Goal: Transaction & Acquisition: Purchase product/service

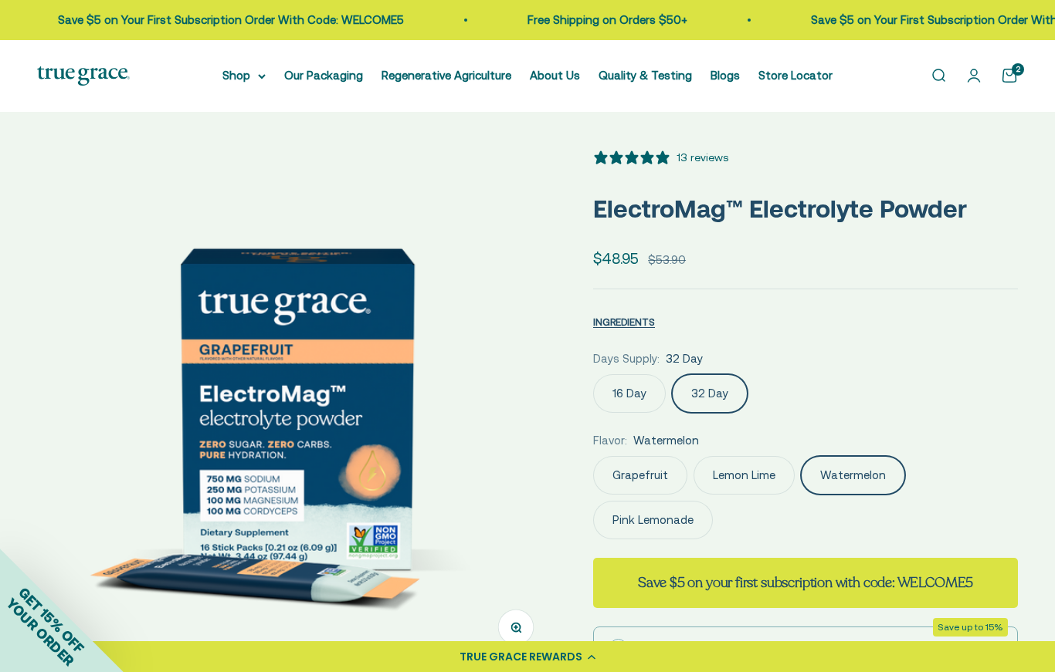
select select "3"
select select "40058346897600"
select select "46284026183894"
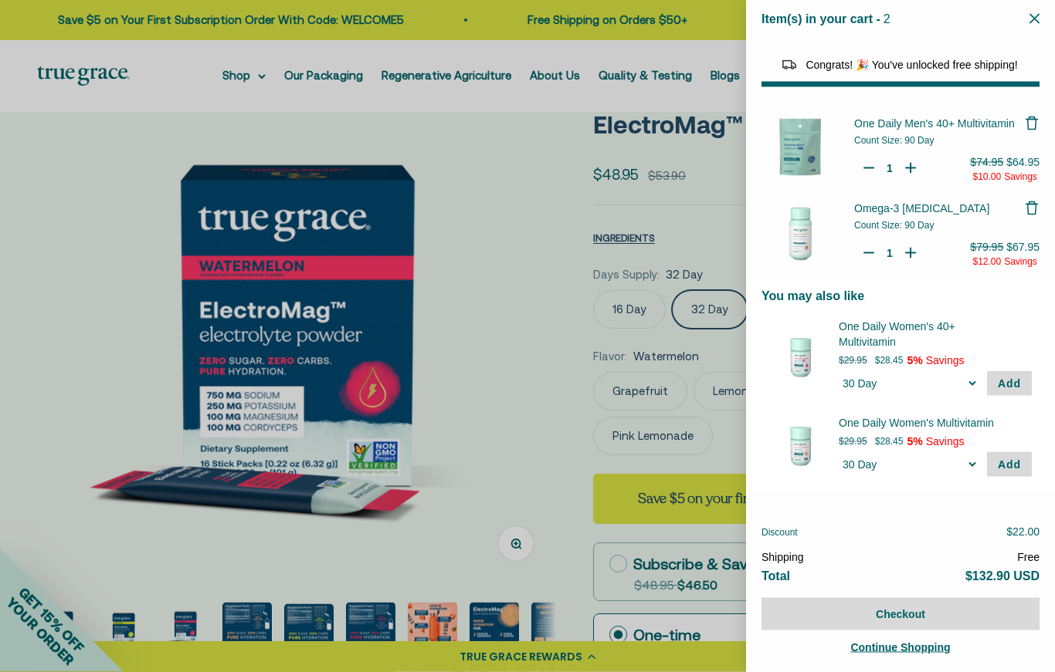
scroll to position [84, 0]
click at [536, 428] on div at bounding box center [527, 336] width 1055 height 672
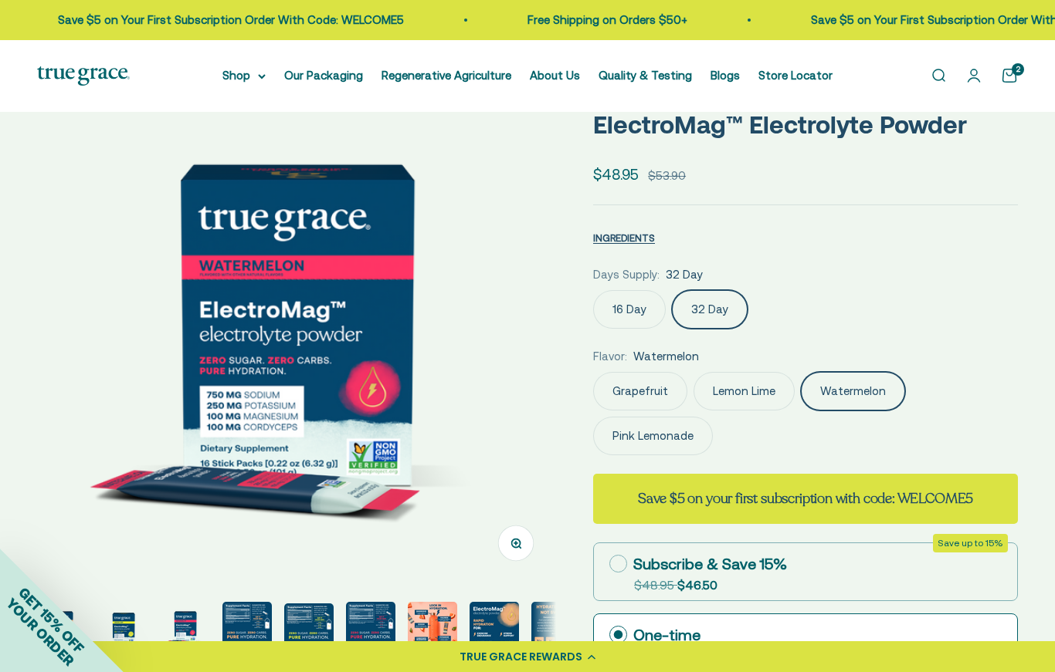
click at [653, 436] on label "Pink Lemonade" at bounding box center [653, 436] width 120 height 39
click at [593, 372] on input "Pink Lemonade" at bounding box center [592, 371] width 1 height 1
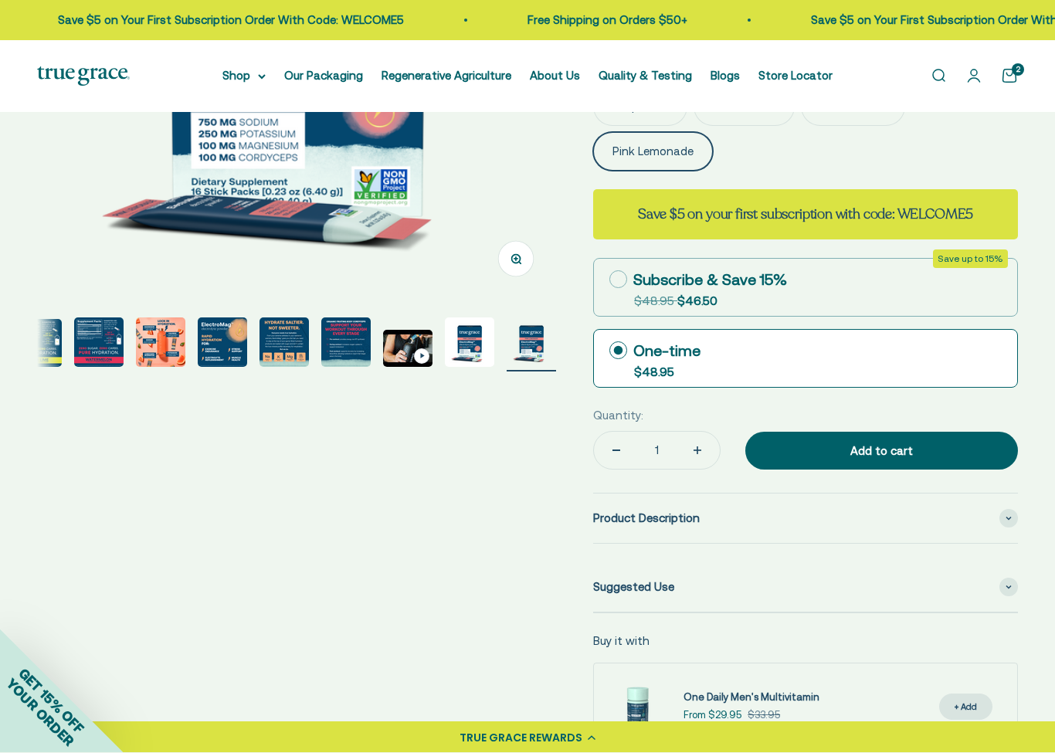
scroll to position [369, 0]
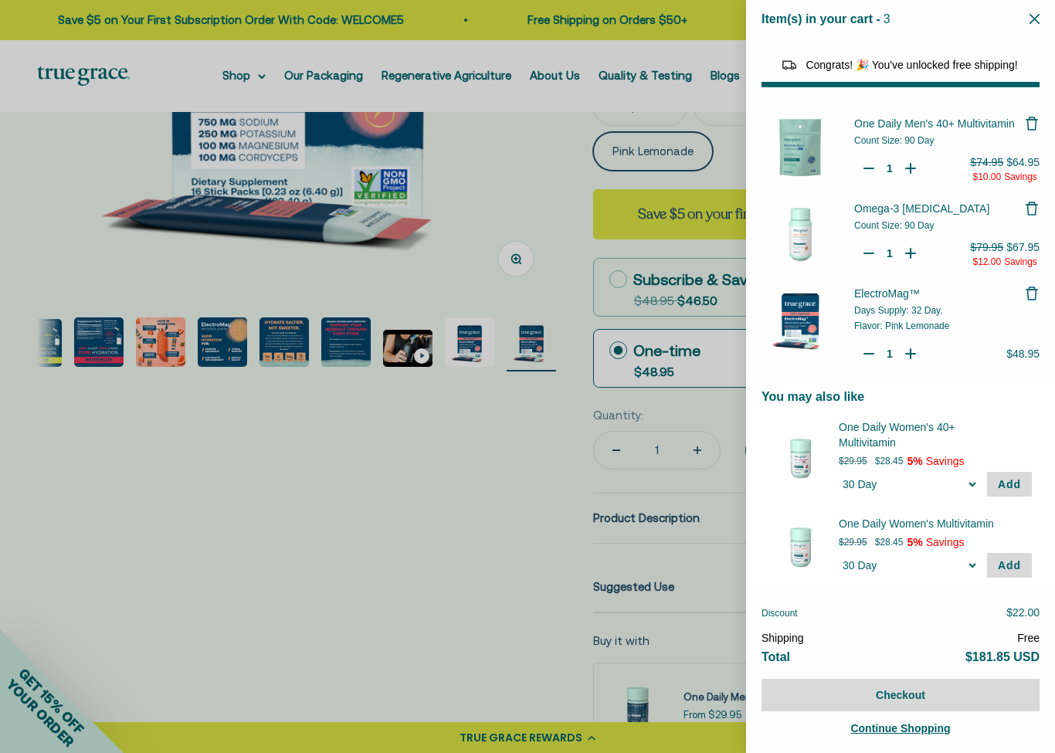
click at [370, 650] on div at bounding box center [527, 376] width 1055 height 753
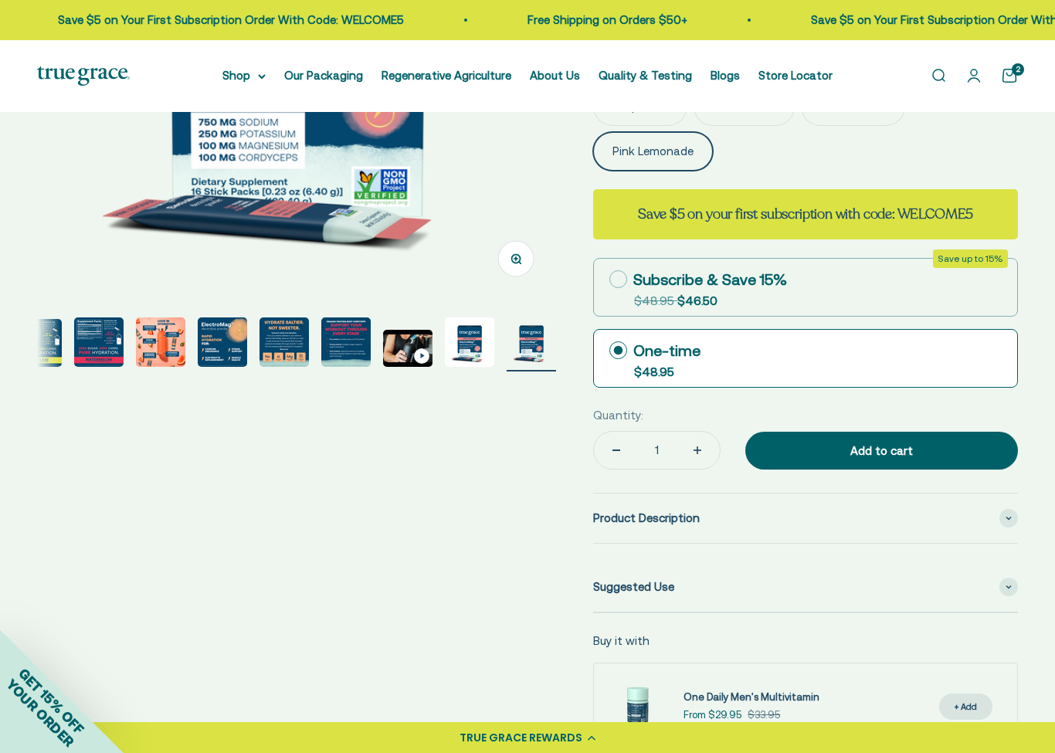
click at [246, 80] on summary "Shop" at bounding box center [243, 75] width 43 height 19
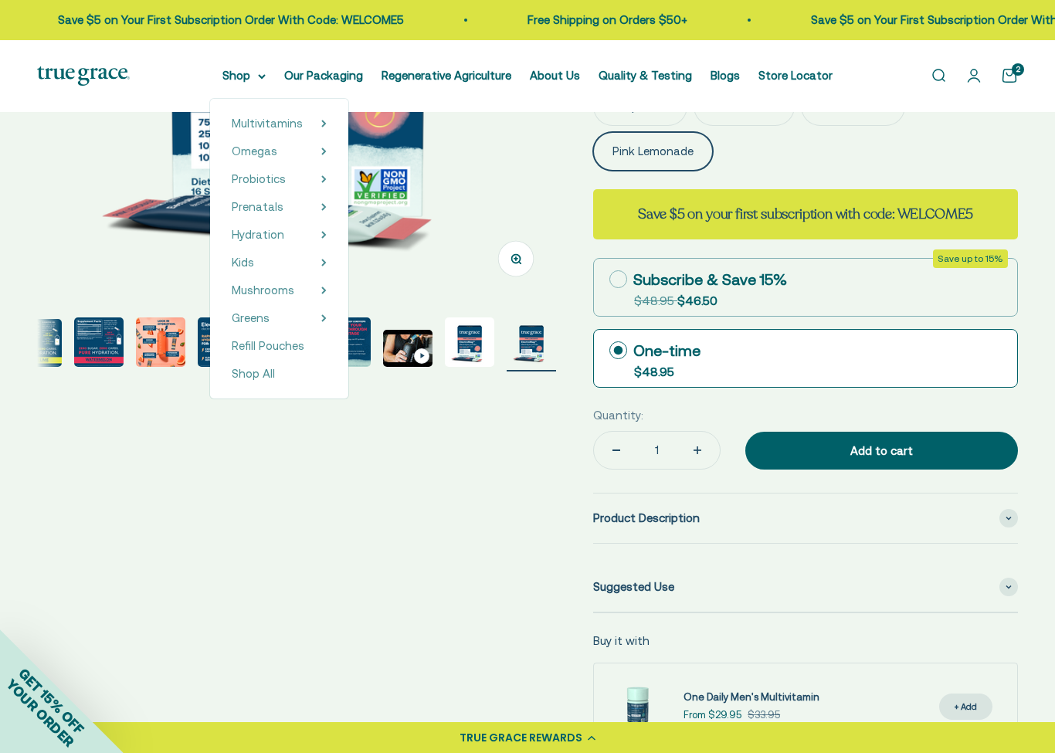
click at [266, 316] on span "Greens" at bounding box center [251, 317] width 38 height 13
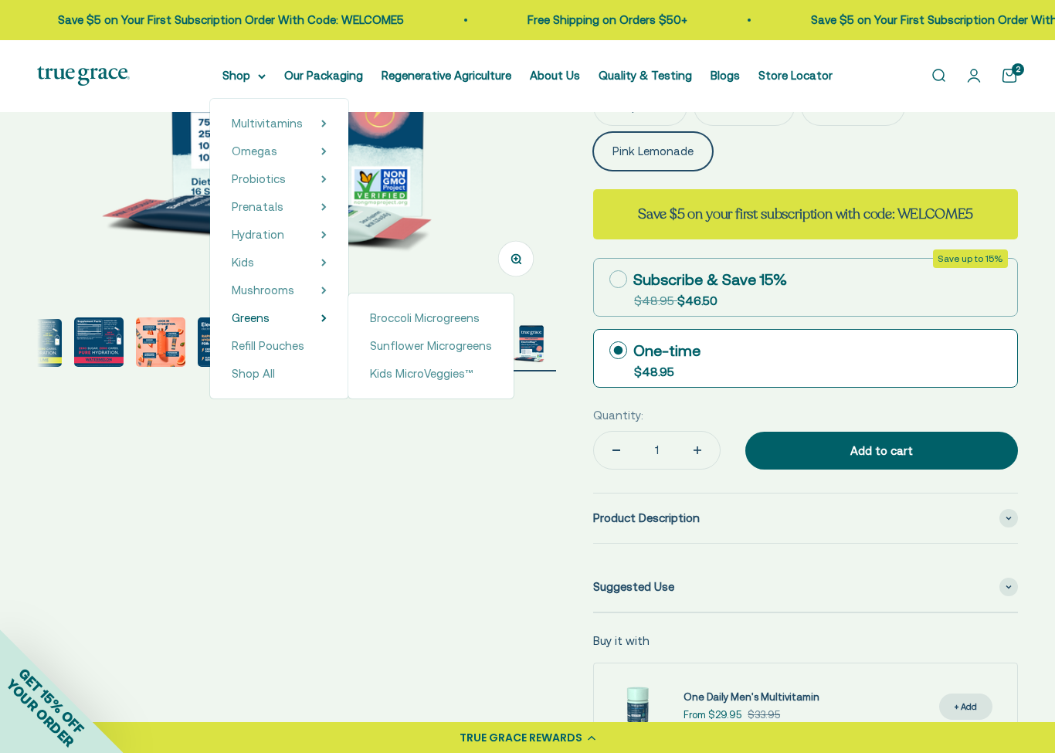
click at [304, 349] on link "Refill Pouches" at bounding box center [279, 346] width 95 height 19
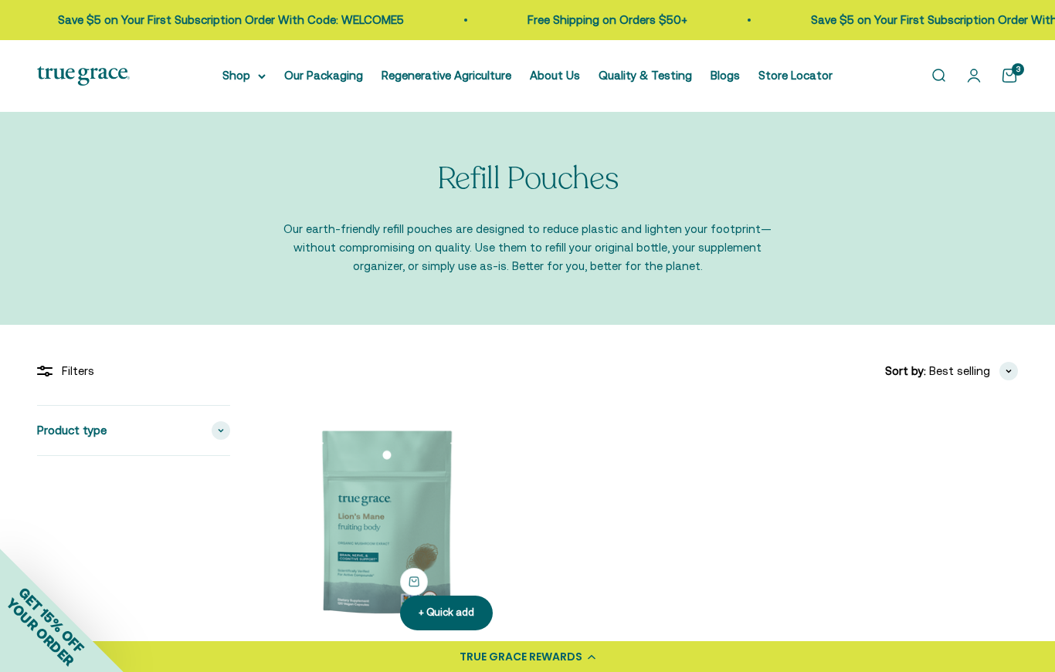
click at [670, 69] on link "Quality & Testing" at bounding box center [644, 75] width 93 height 13
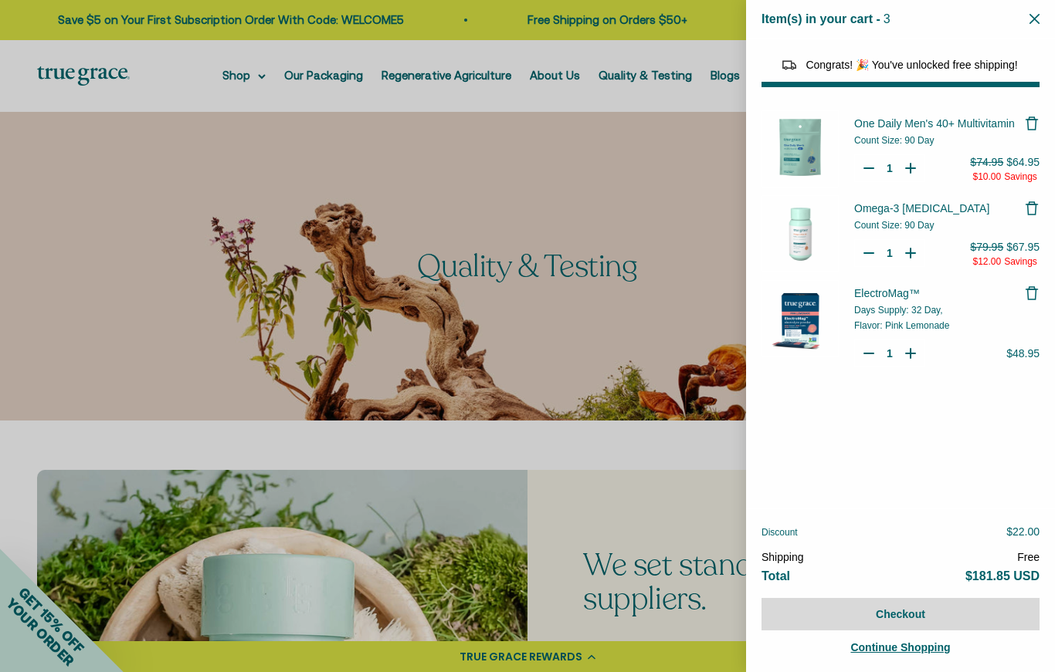
select select "40058346897600"
select select "46284026183894"
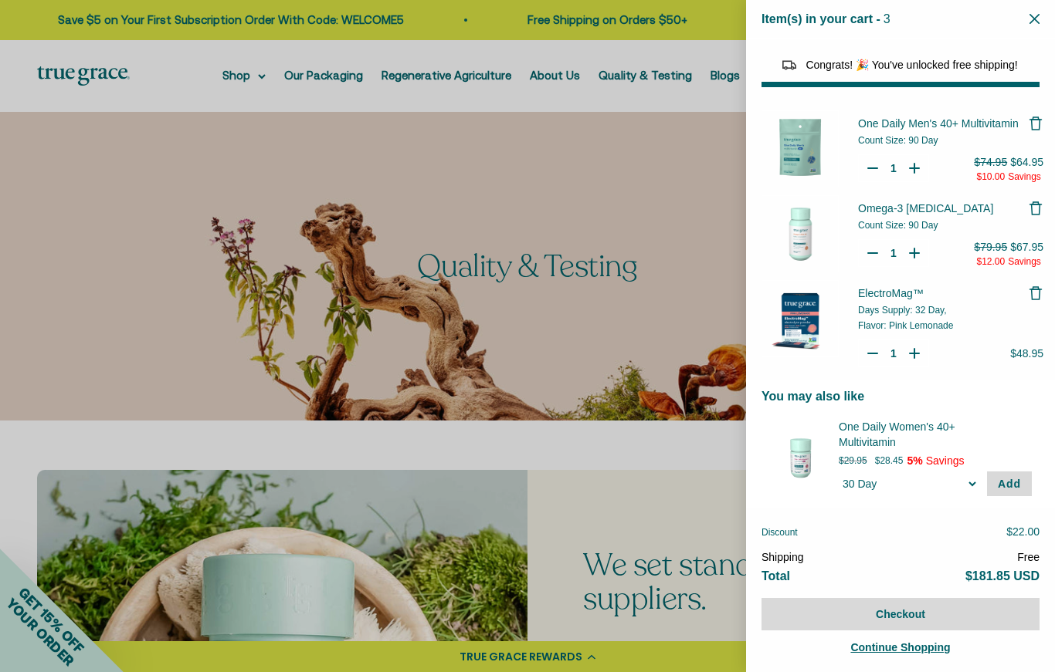
click at [810, 322] on img "Your Cart" at bounding box center [799, 318] width 77 height 77
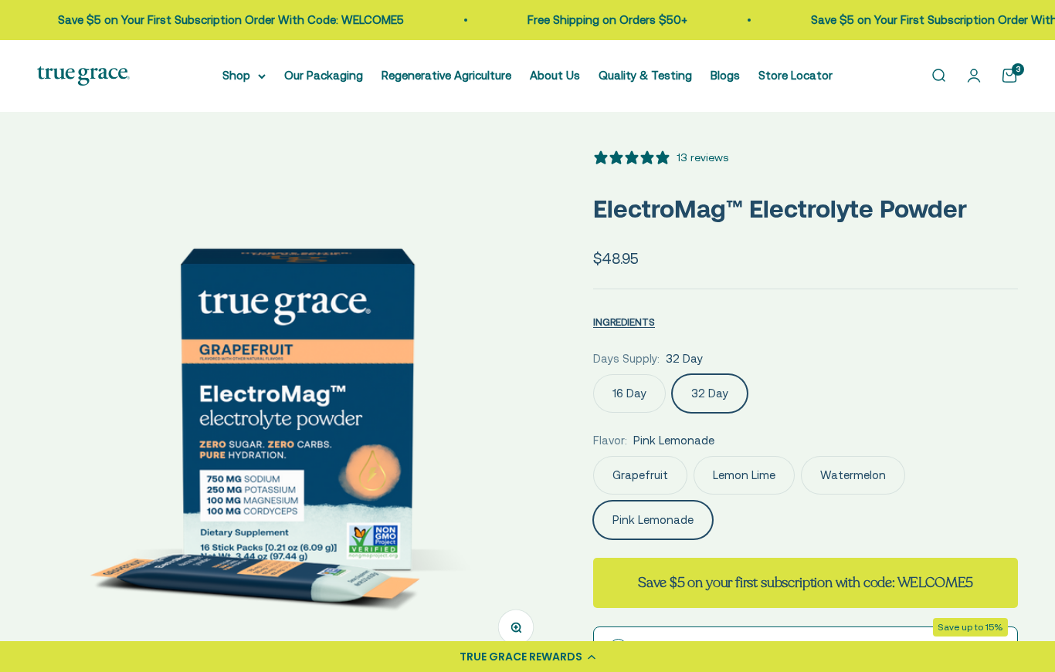
select select "3"
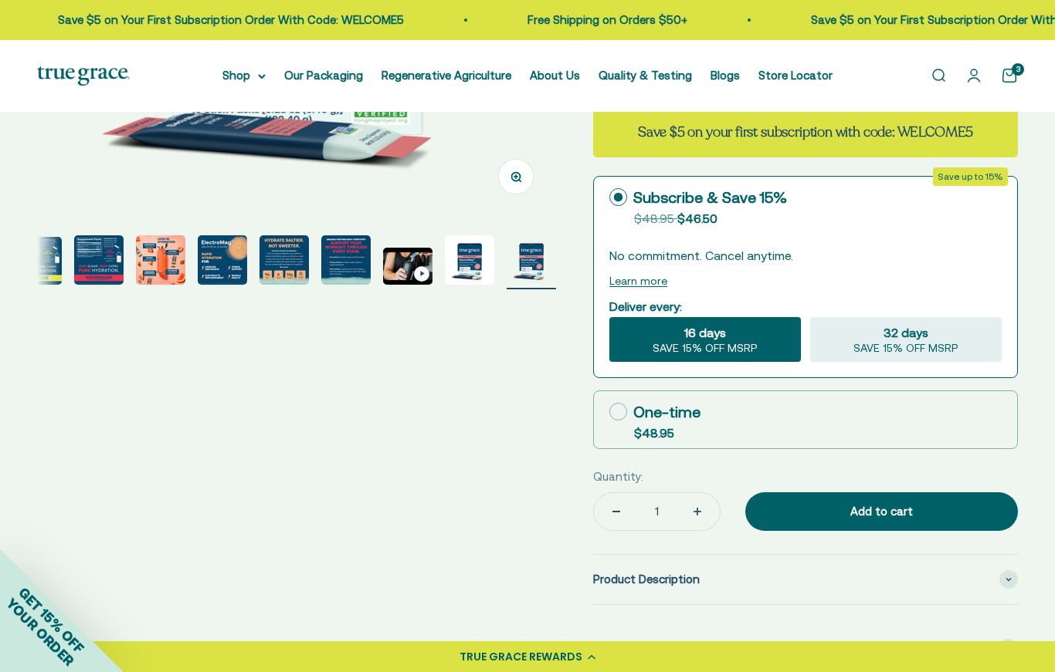
scroll to position [450, 0]
click at [107, 269] on img "Go to item 6" at bounding box center [98, 260] width 49 height 49
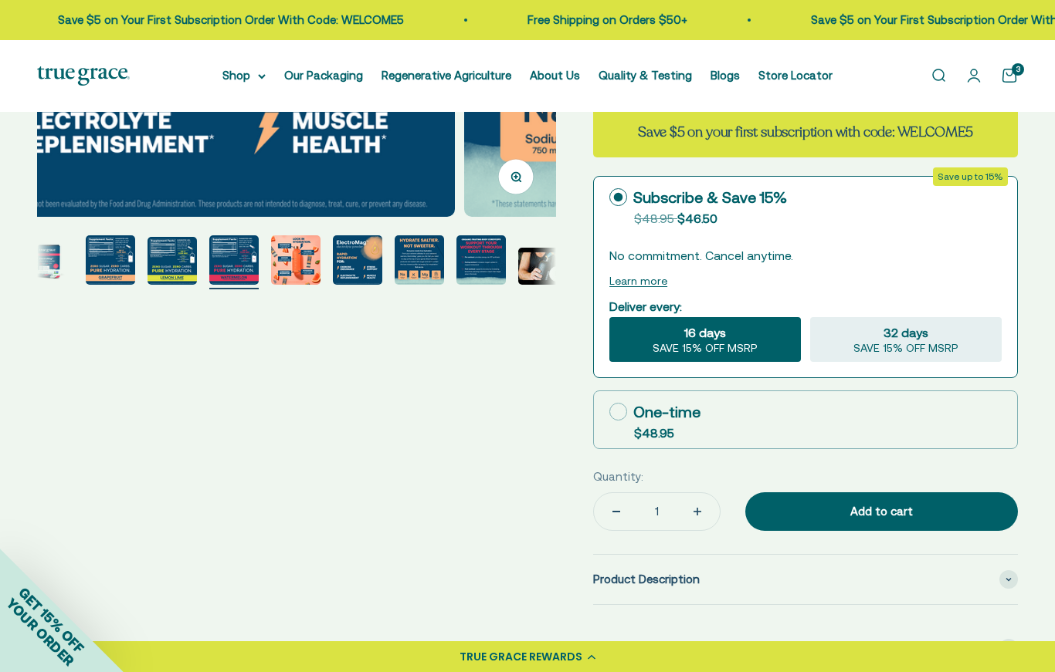
scroll to position [0, 2640]
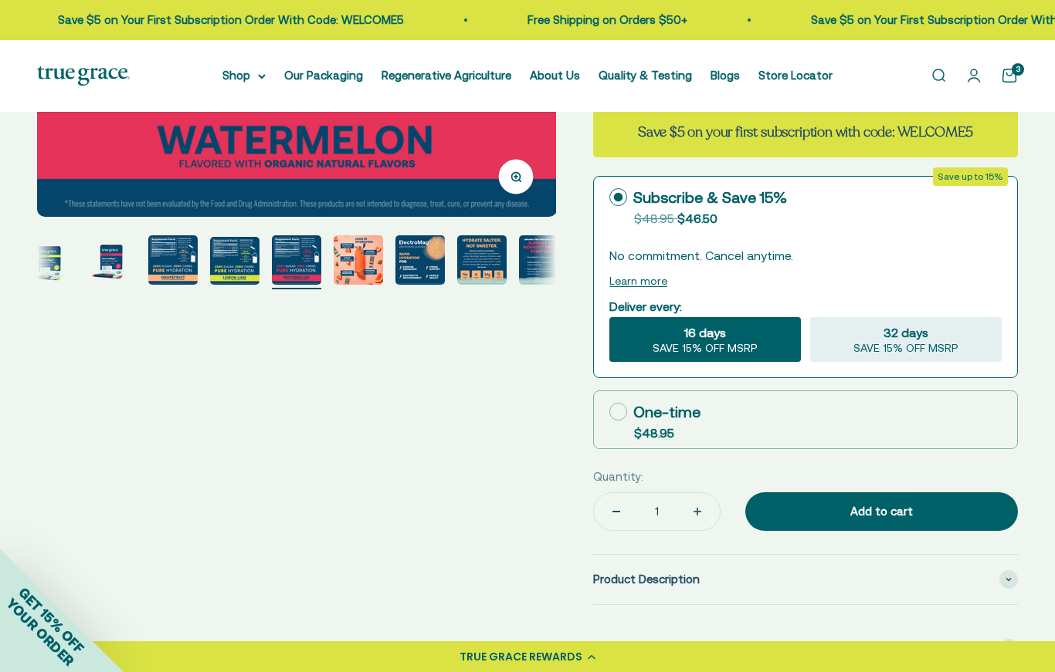
click at [423, 274] on img "Go to item 8" at bounding box center [419, 259] width 49 height 49
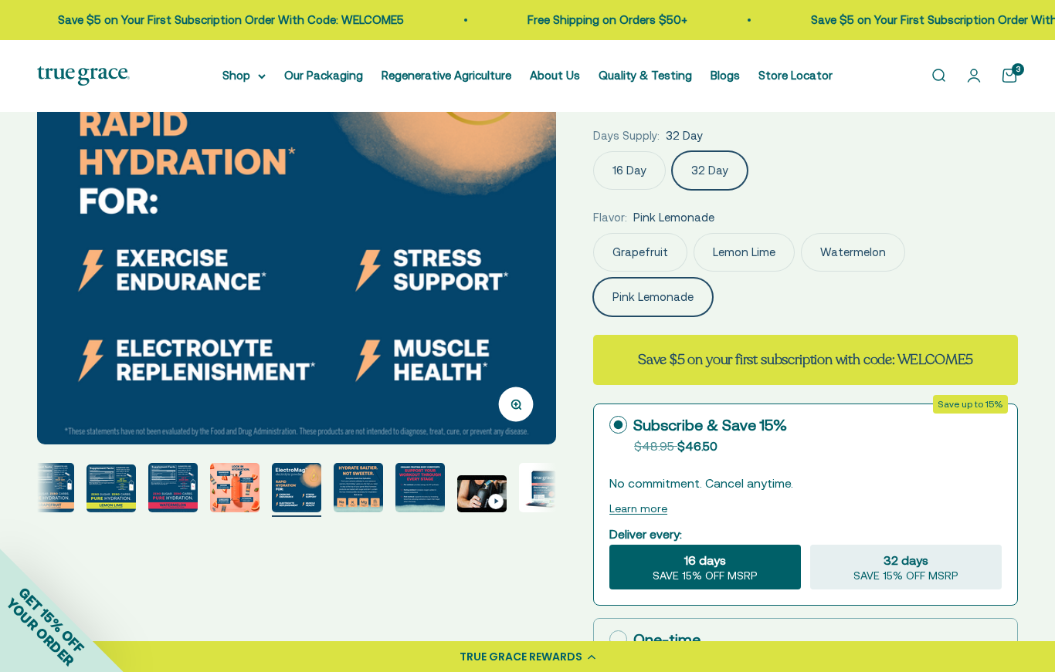
scroll to position [225, 0]
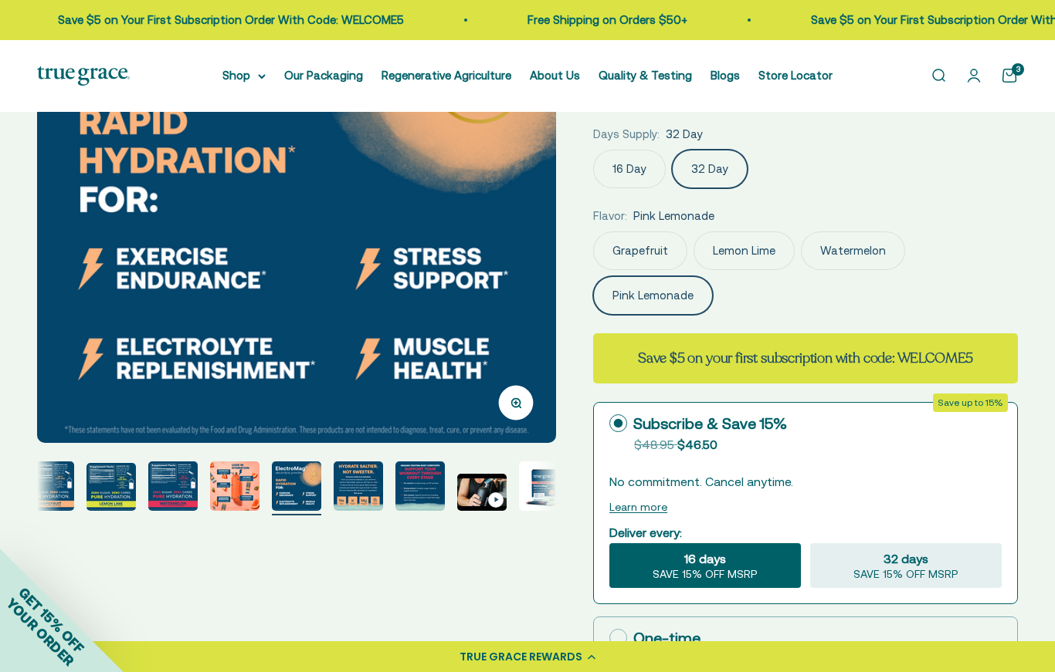
click at [364, 483] on img "Go to item 9" at bounding box center [358, 486] width 49 height 49
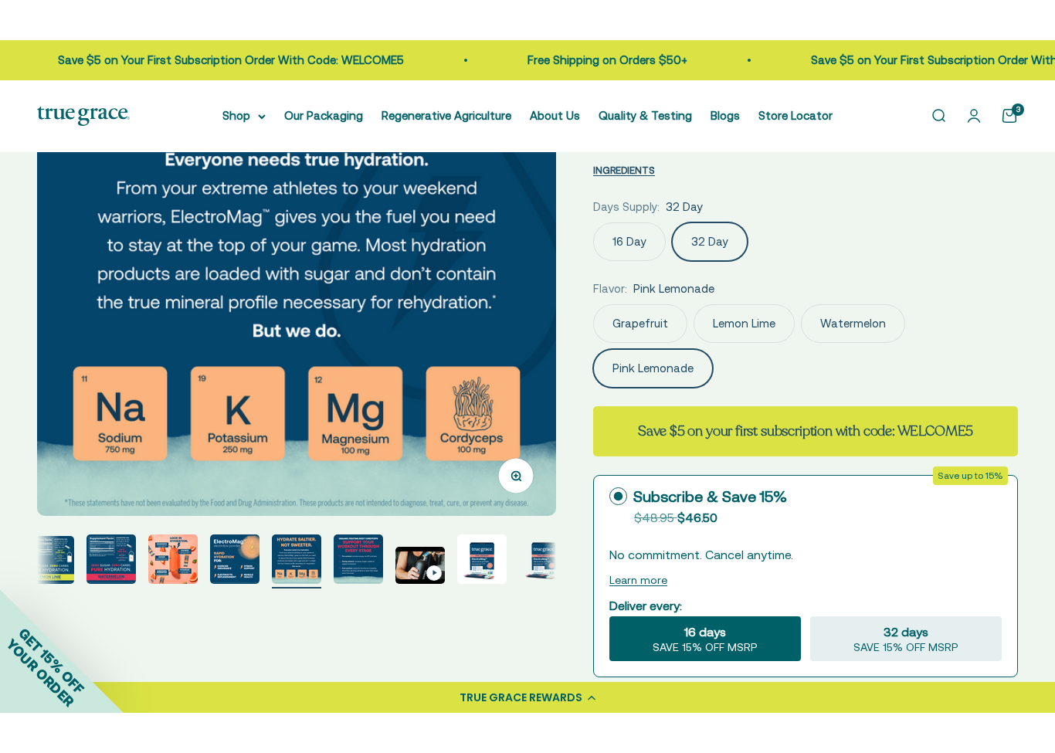
scroll to position [204, 0]
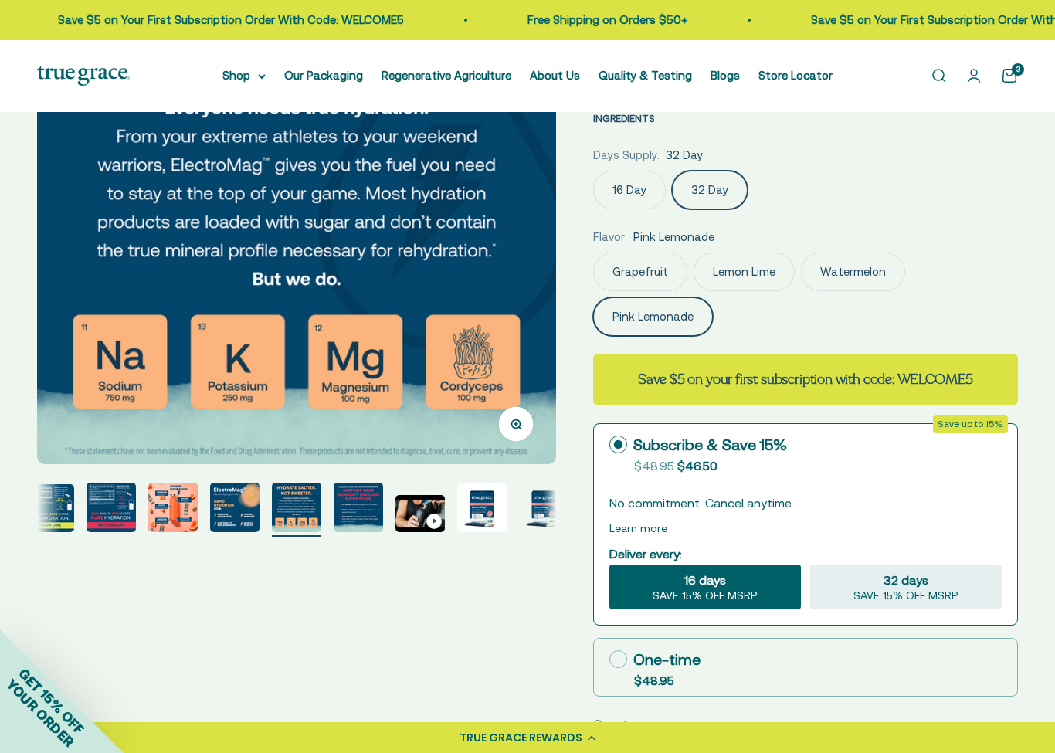
click at [175, 511] on img "Go to item 7" at bounding box center [172, 507] width 49 height 49
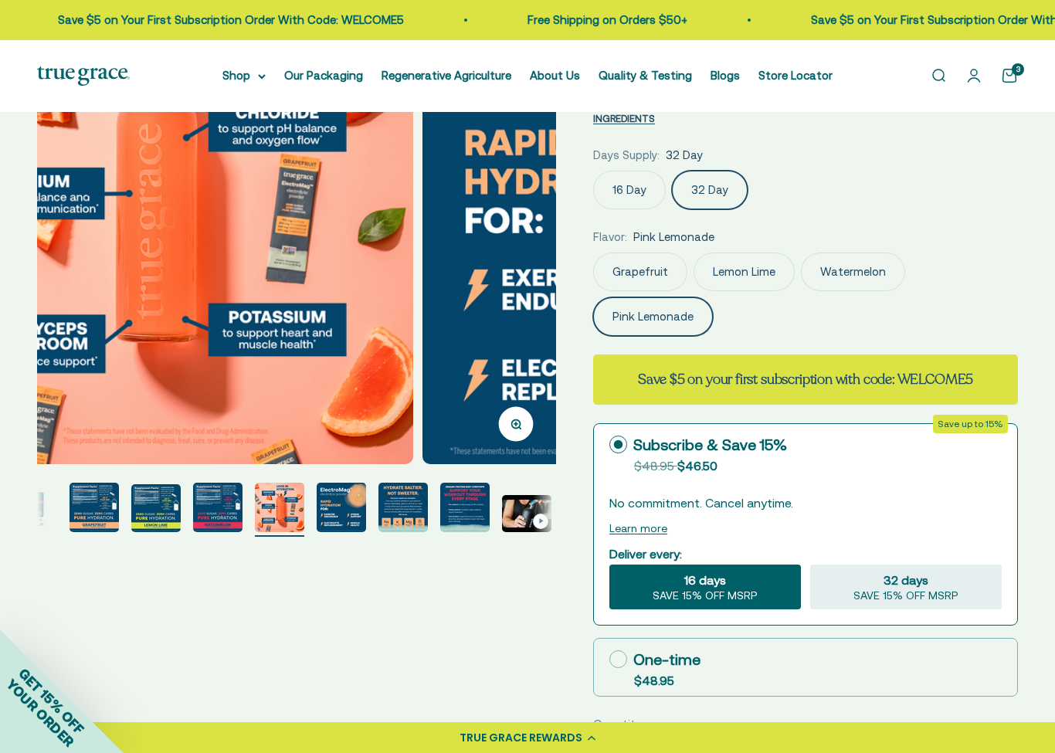
scroll to position [0, 0]
